Goal: Navigation & Orientation: Find specific page/section

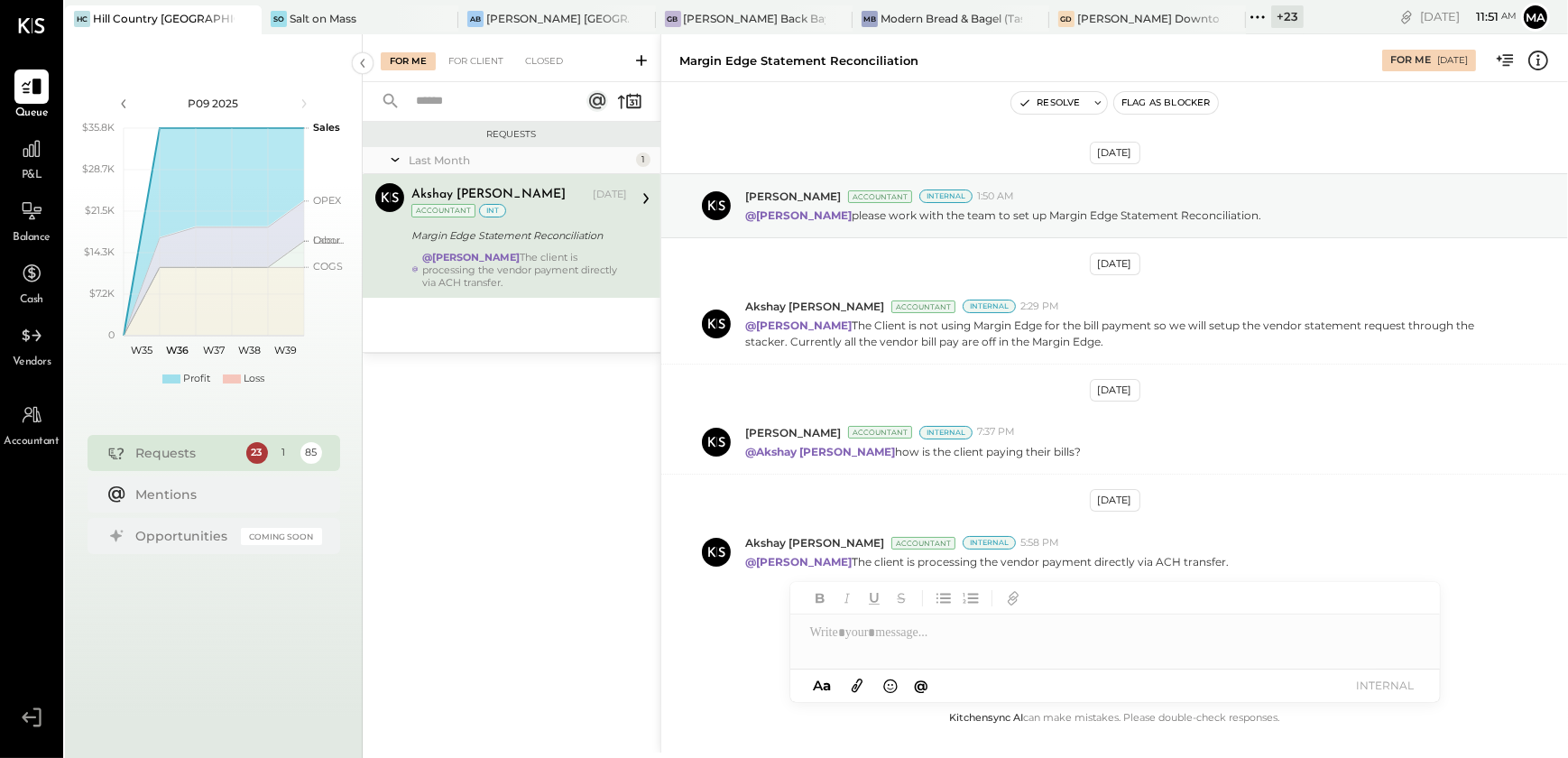
click at [1534, 65] on icon at bounding box center [1539, 61] width 24 height 24
click at [952, 123] on div "For Me For Client Closed Requests Last Month 1 Akshay [PERSON_NAME] Accountant …" at bounding box center [966, 394] width 1206 height 718
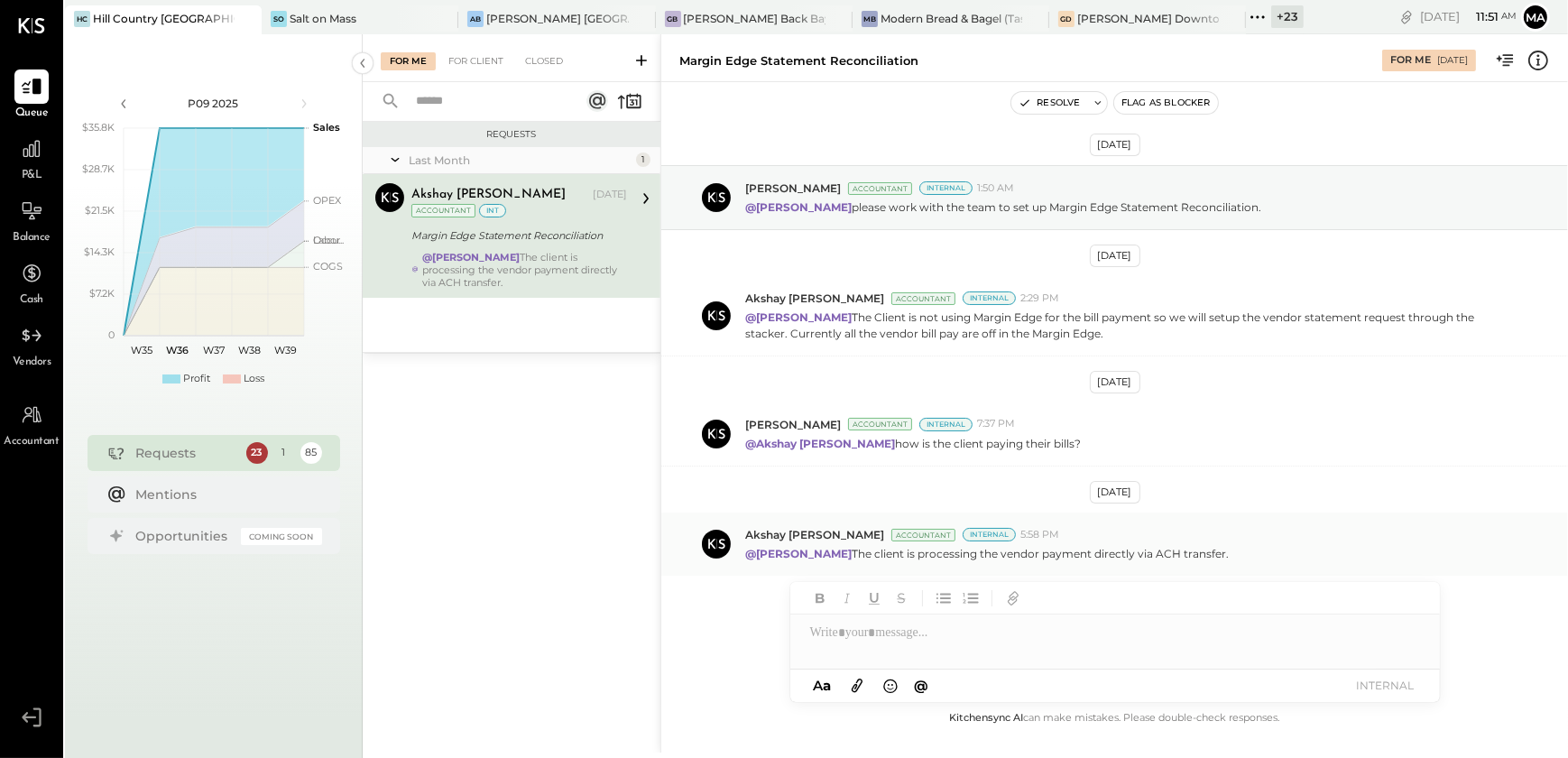
scroll to position [10, 0]
click at [491, 70] on div "For Me For Client Closed" at bounding box center [512, 59] width 298 height 48
click at [489, 59] on div "For Client" at bounding box center [476, 62] width 73 height 18
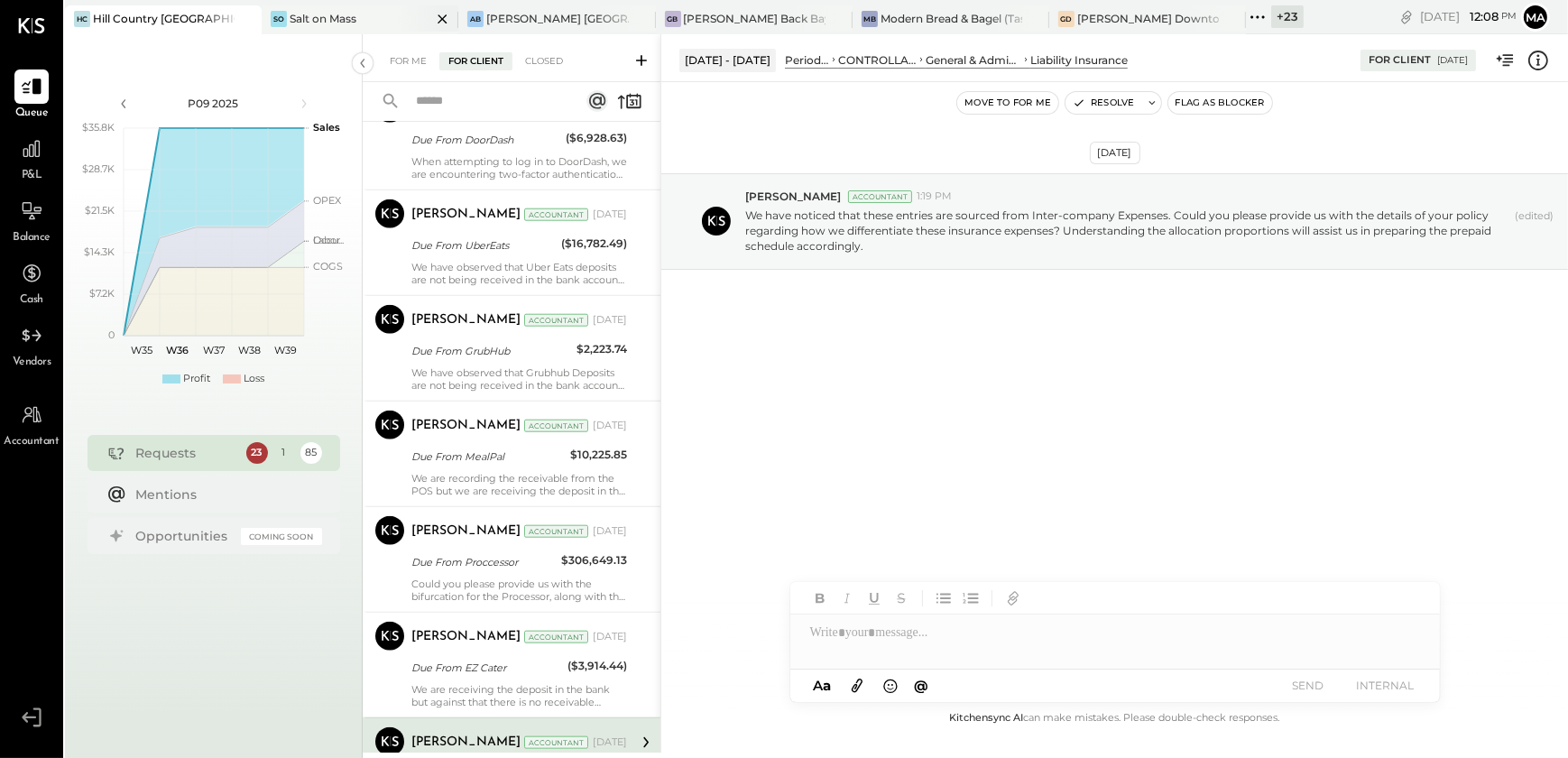
scroll to position [2361, 0]
click at [315, 21] on div "Salt on Mass" at bounding box center [322, 18] width 66 height 15
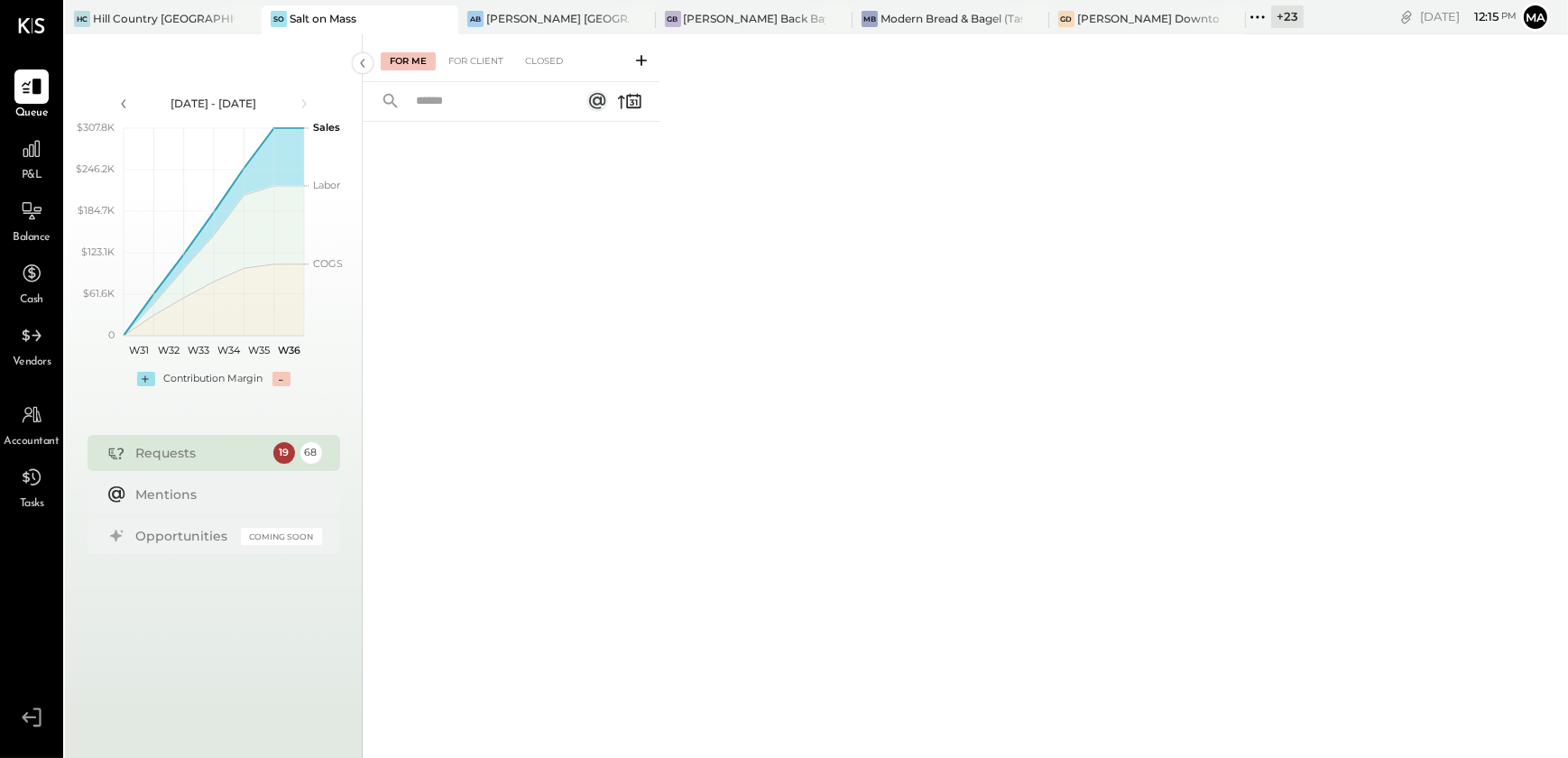
click at [1247, 19] on icon at bounding box center [1259, 17] width 24 height 24
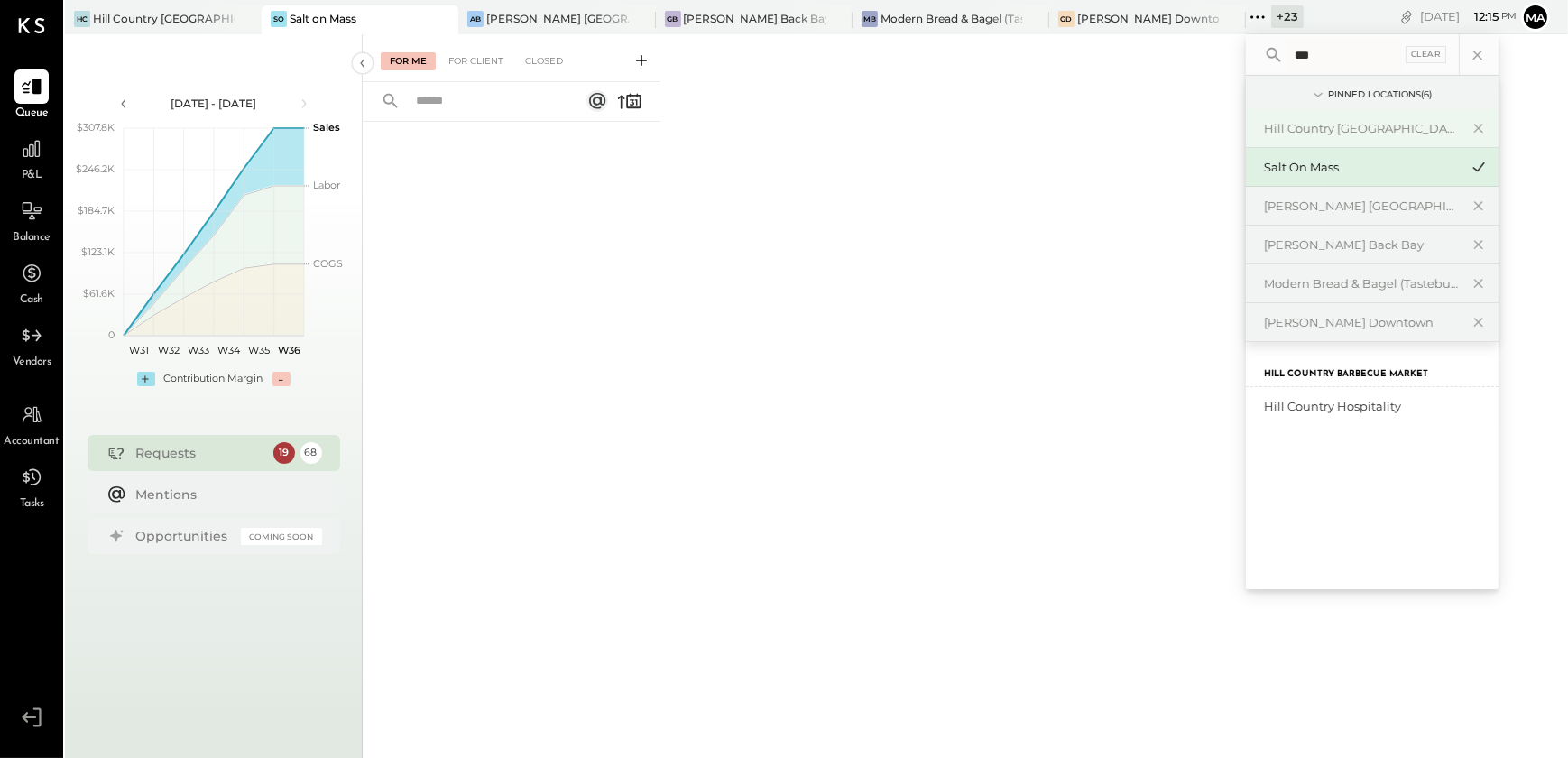
type input "***"
click at [1265, 129] on div "Hill Country [GEOGRAPHIC_DATA]" at bounding box center [1362, 128] width 195 height 17
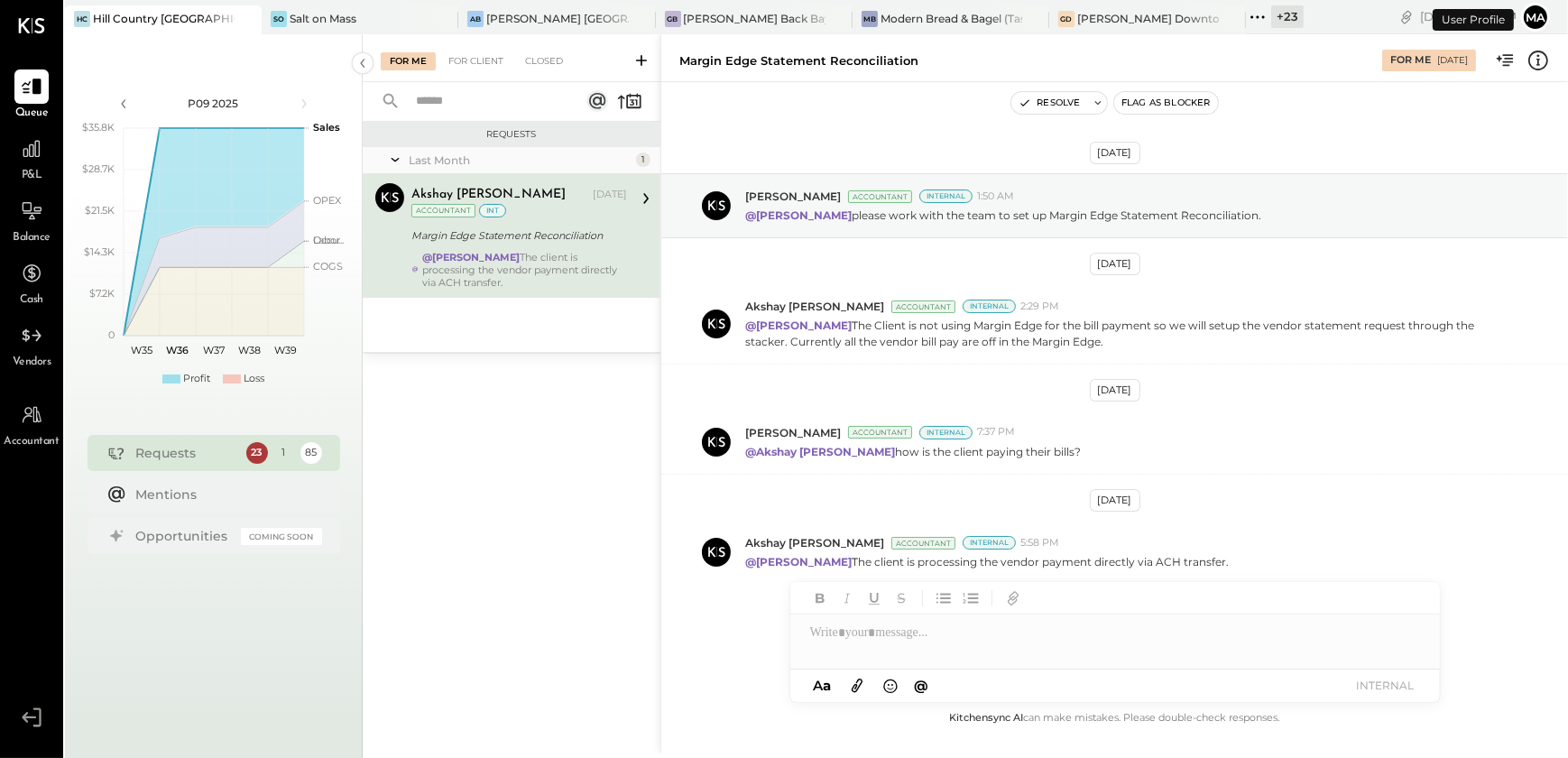
scroll to position [11, 0]
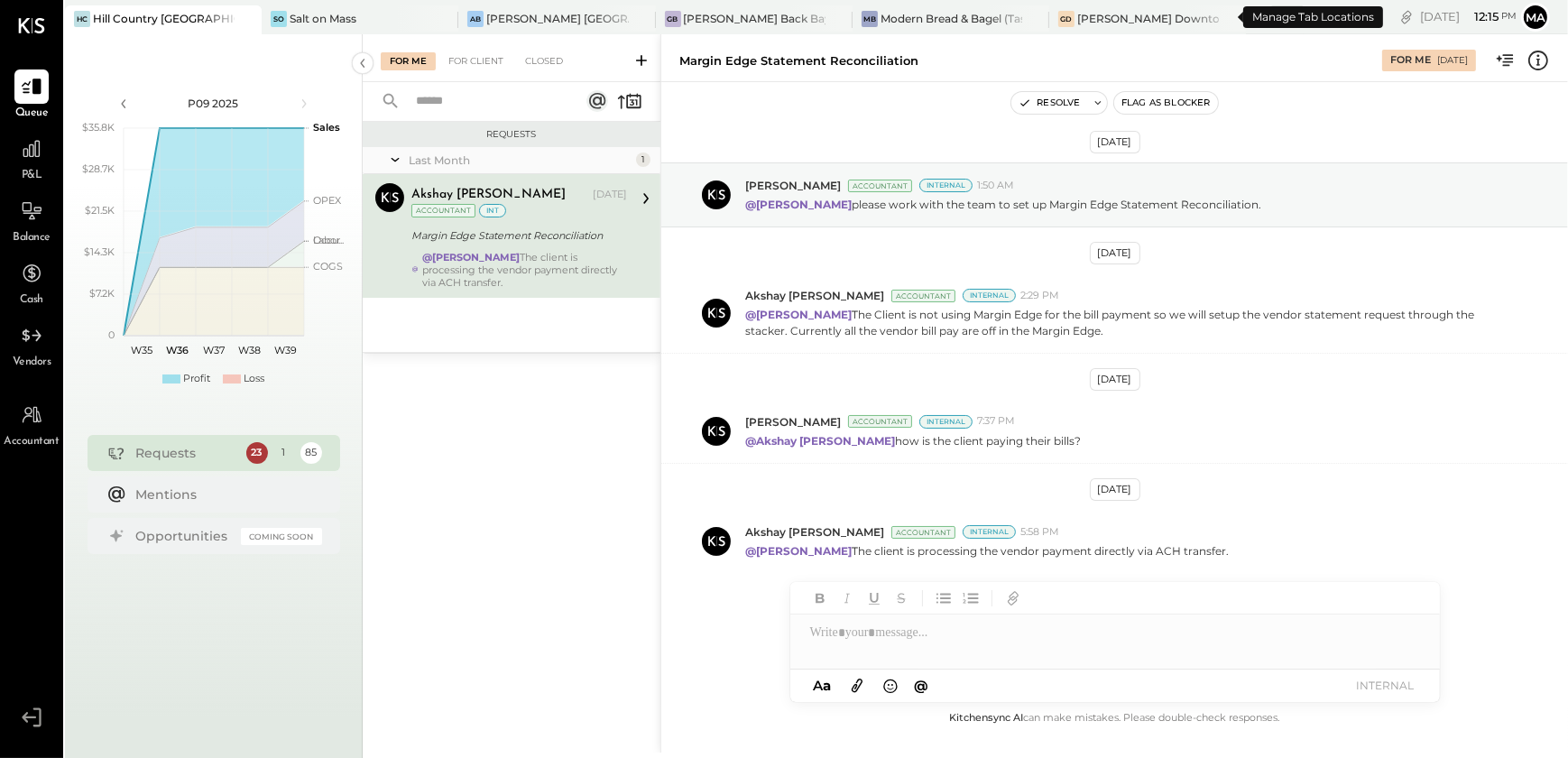
click at [1271, 19] on div "+ 23" at bounding box center [1287, 16] width 33 height 23
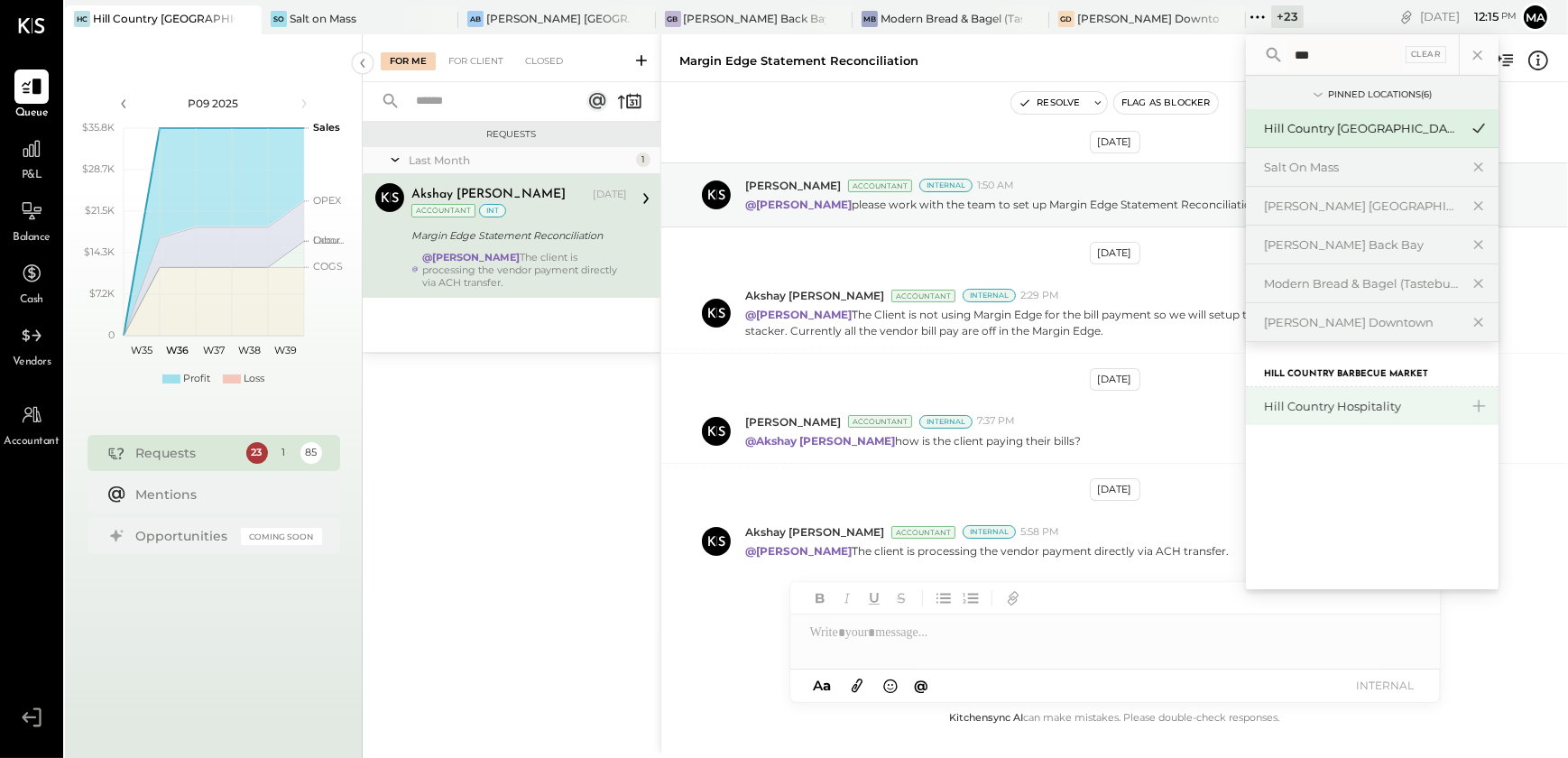
type input "***"
click at [1267, 404] on div "Hill Country Hospitality" at bounding box center [1362, 406] width 195 height 17
